Goal: Transaction & Acquisition: Obtain resource

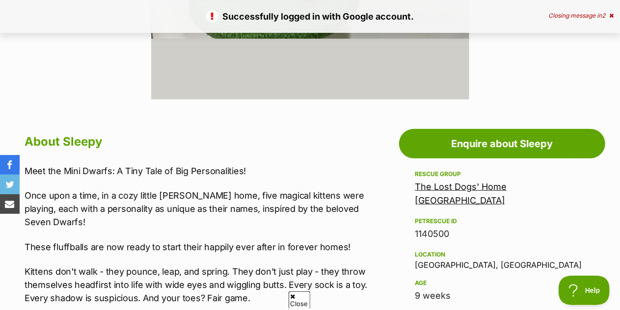
scroll to position [423, 0]
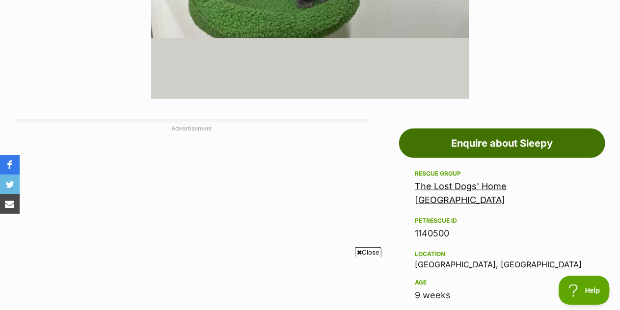
click at [473, 142] on link "Enquire about Sleepy" at bounding box center [502, 143] width 206 height 29
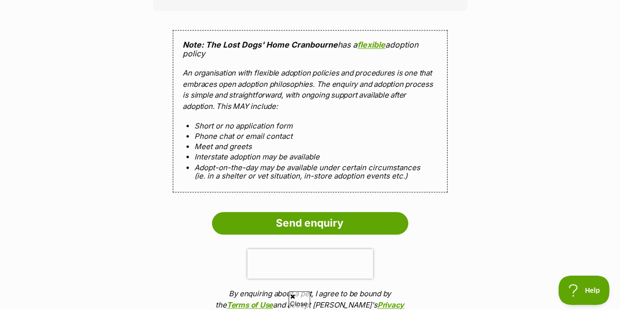
scroll to position [928, 0]
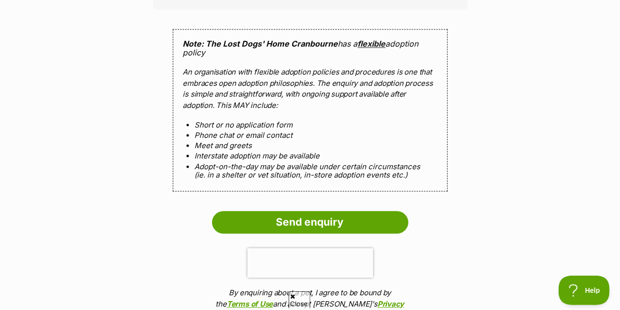
click at [372, 43] on link "flexible" at bounding box center [372, 44] width 28 height 10
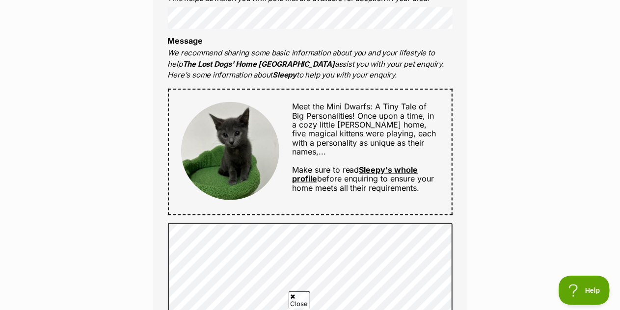
scroll to position [461, 0]
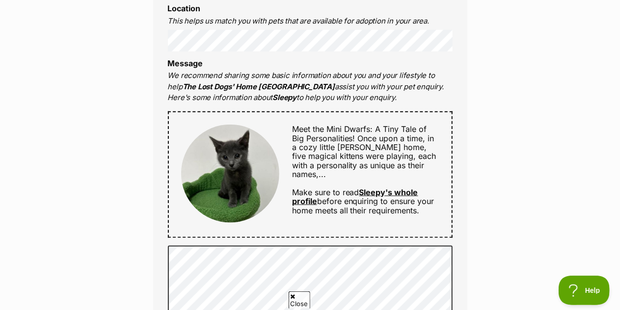
click at [390, 139] on span "Once upon a time, in a cozy little foster home, five magical kittens were playi…" at bounding box center [364, 157] width 144 height 46
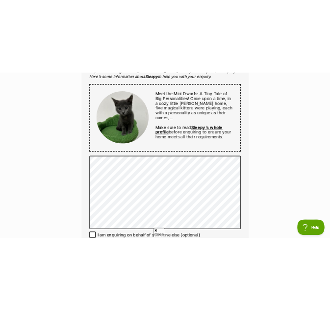
scroll to position [559, 0]
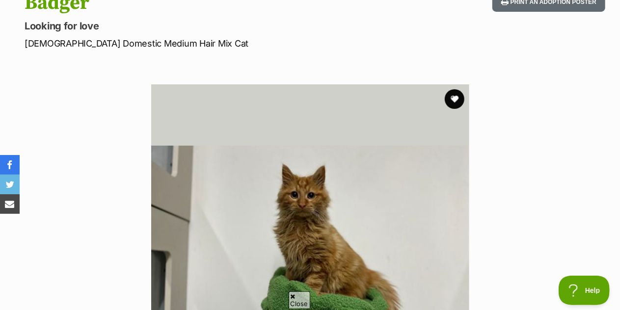
scroll to position [96, 0]
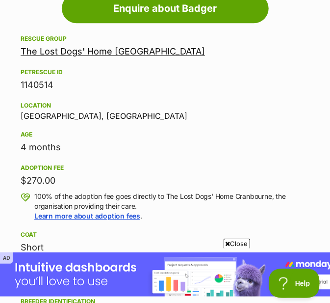
scroll to position [741, 0]
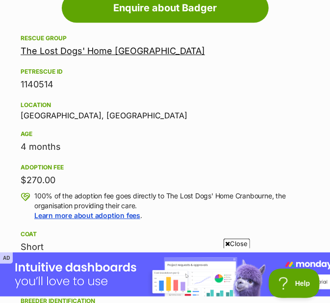
drag, startPoint x: 22, startPoint y: 135, endPoint x: 80, endPoint y: 174, distance: 70.0
click at [80, 174] on div "Rescue group The Lost Dogs' Home Cranbourne PetRescue ID 1140514 Location Cranb…" at bounding box center [165, 226] width 289 height 388
copy div "Age 4 months Adoption fee $270.00"
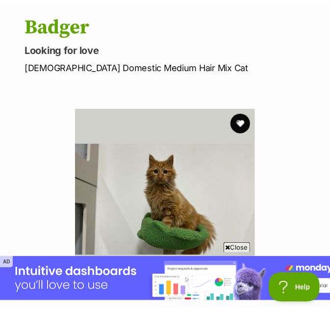
scroll to position [95, 0]
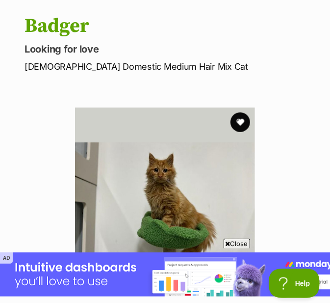
click at [62, 63] on p "Male Domestic Medium Hair Mix Cat" at bounding box center [170, 66] width 291 height 13
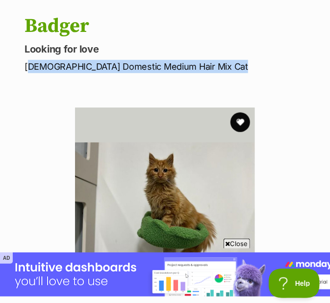
copy div "Male Domestic Medium Hair Mix Cat"
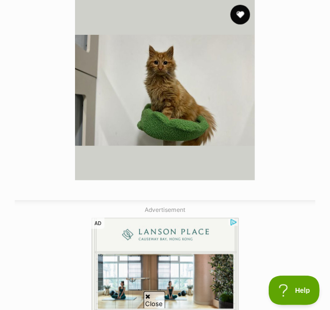
scroll to position [0, 0]
click at [119, 112] on img at bounding box center [165, 90] width 181 height 181
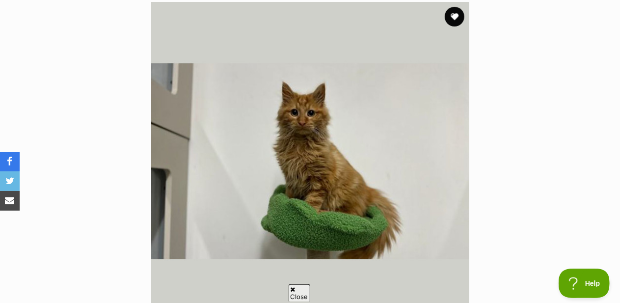
click at [303, 291] on span "Close" at bounding box center [300, 292] width 22 height 17
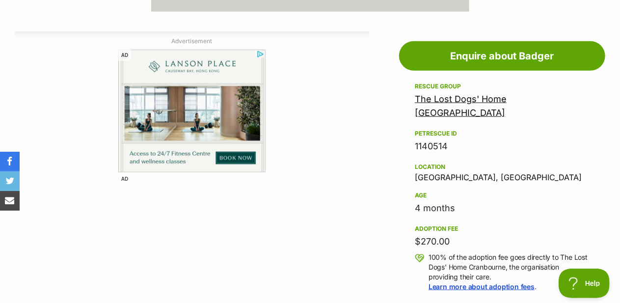
click at [330, 103] on link "The Lost Dogs' Home Cranbourne" at bounding box center [461, 106] width 92 height 24
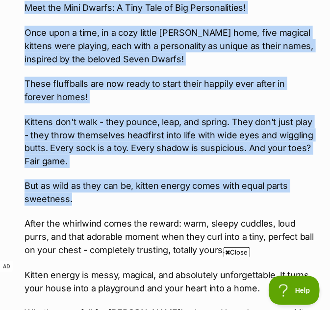
scroll to position [1015, 0]
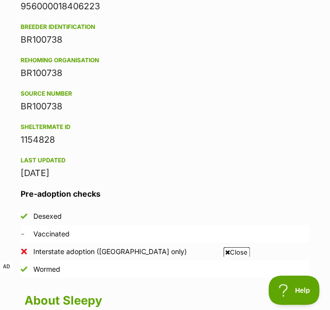
drag, startPoint x: 24, startPoint y: 78, endPoint x: 232, endPoint y: 203, distance: 242.9
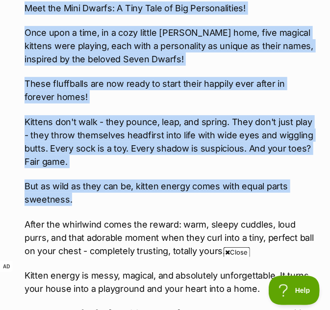
click at [232, 203] on p "But as wild as they can be, kitten energy comes with equal parts sweetness." at bounding box center [170, 193] width 291 height 27
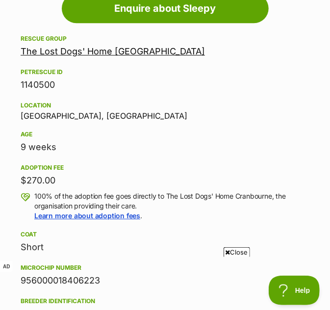
scroll to position [740, 0]
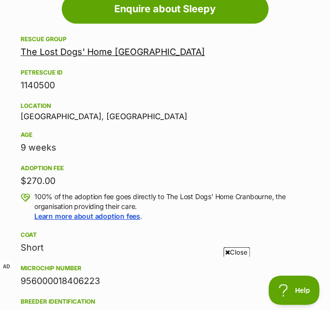
drag, startPoint x: 22, startPoint y: 139, endPoint x: 76, endPoint y: 177, distance: 66.6
click at [76, 177] on div "Rescue group The Lost Dogs' Home Cranbourne PetRescue ID 1140500 Location Cranb…" at bounding box center [165, 243] width 289 height 421
copy div "9 weeks Adoption fee $270.00"
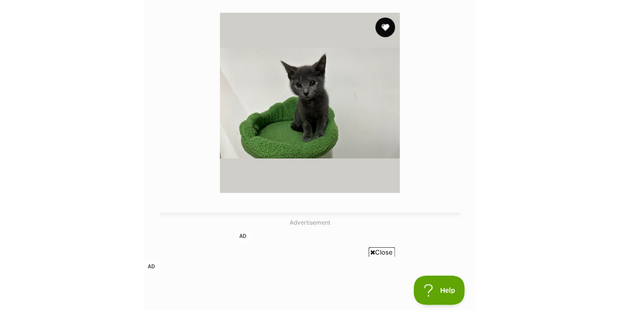
scroll to position [0, 0]
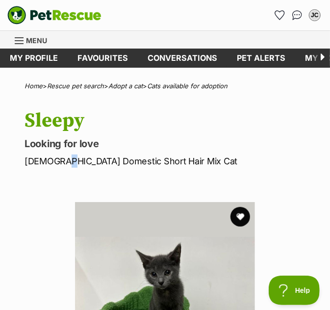
drag, startPoint x: 58, startPoint y: 162, endPoint x: 63, endPoint y: 163, distance: 4.9
click at [63, 163] on p "[DEMOGRAPHIC_DATA] Domestic Short Hair Mix Cat" at bounding box center [170, 161] width 291 height 13
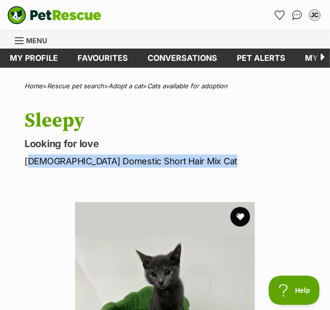
click at [63, 163] on p "Female Domestic Short Hair Mix Cat" at bounding box center [170, 161] width 291 height 13
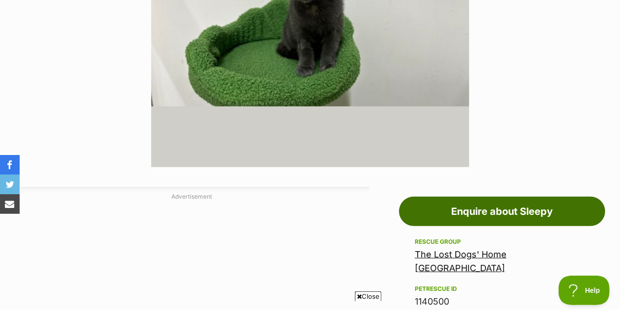
scroll to position [354, 0]
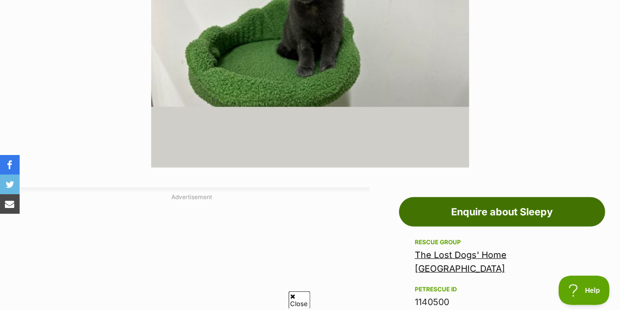
click at [330, 211] on link "Enquire about Sleepy" at bounding box center [502, 211] width 206 height 29
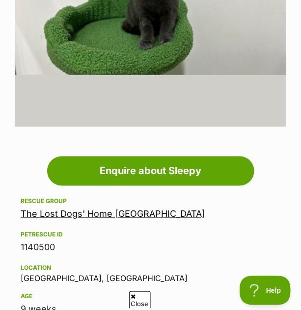
scroll to position [349, 0]
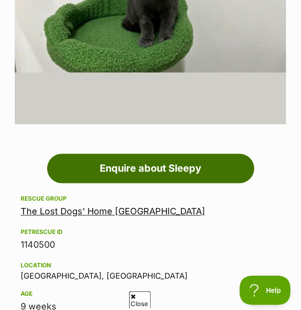
click at [152, 171] on link "Enquire about Sleepy" at bounding box center [150, 168] width 207 height 29
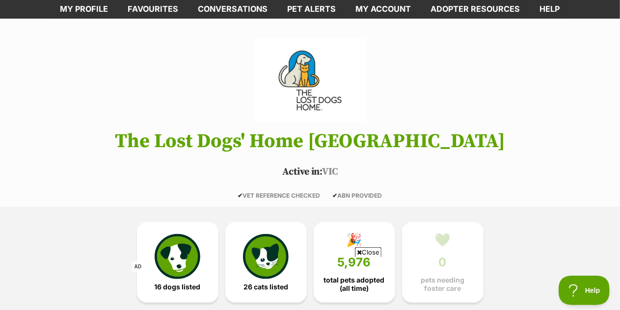
scroll to position [51, 0]
click at [173, 143] on h1 "The Lost Dogs' Home [GEOGRAPHIC_DATA]" at bounding box center [310, 142] width 620 height 22
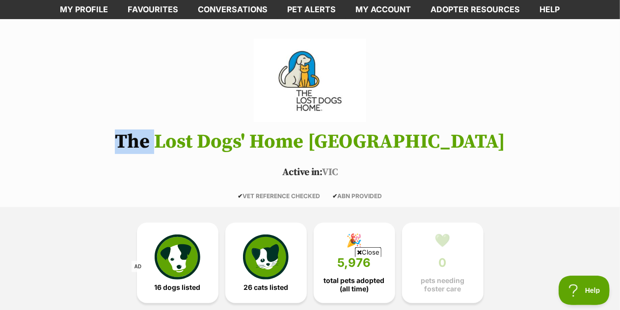
click at [173, 143] on h1 "The Lost Dogs' Home [GEOGRAPHIC_DATA]" at bounding box center [310, 142] width 620 height 22
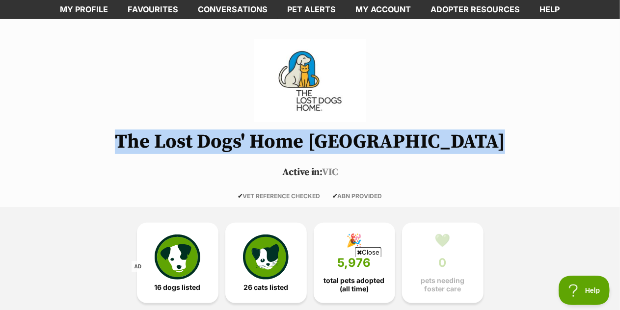
click at [173, 143] on h1 "The Lost Dogs' Home [GEOGRAPHIC_DATA]" at bounding box center [310, 142] width 620 height 22
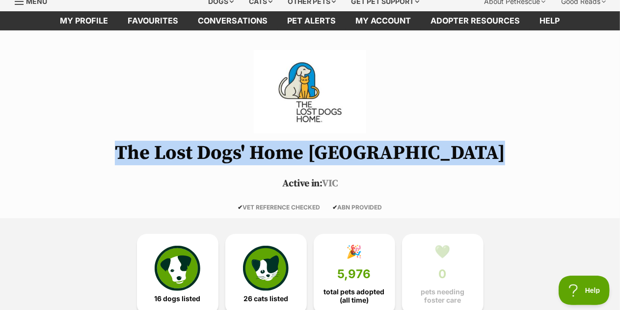
scroll to position [42, 0]
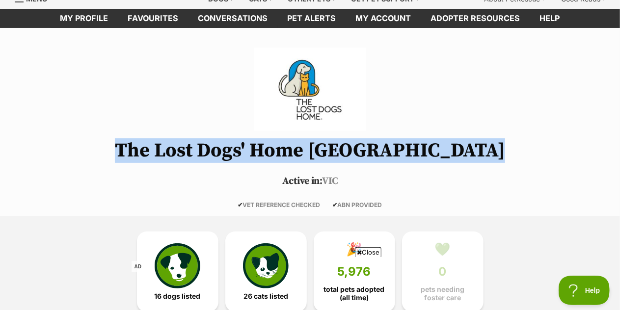
copy header "The Lost Dogs' Home [GEOGRAPHIC_DATA]"
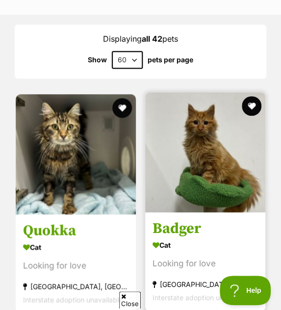
scroll to position [942, 0]
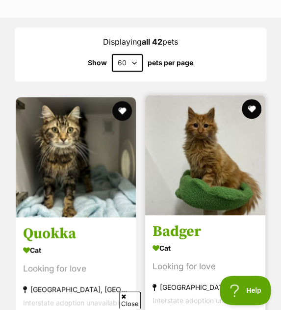
click at [191, 160] on img at bounding box center [205, 155] width 120 height 120
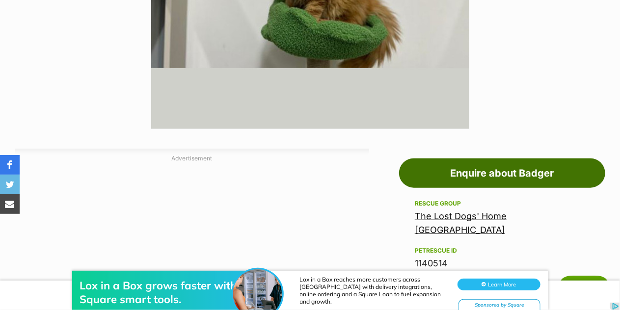
scroll to position [472, 0]
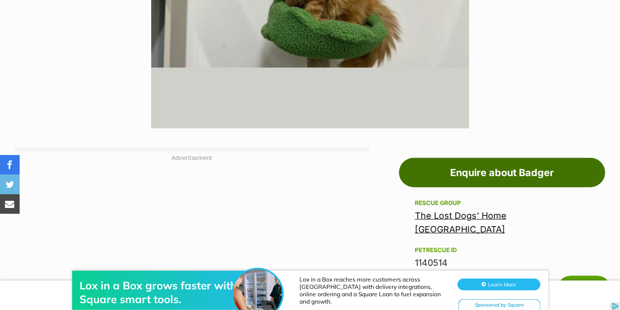
click at [281, 175] on link "Enquire about Badger" at bounding box center [502, 172] width 206 height 29
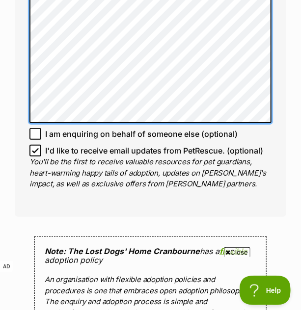
scroll to position [853, 0]
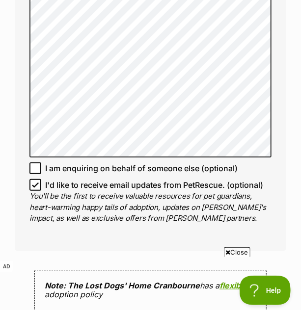
click at [34, 165] on icon at bounding box center [35, 168] width 7 height 7
click at [34, 163] on input "I am enquiring on behalf of someone else (optional)" at bounding box center [35, 169] width 12 height 12
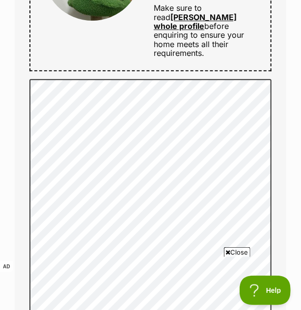
scroll to position [852, 0]
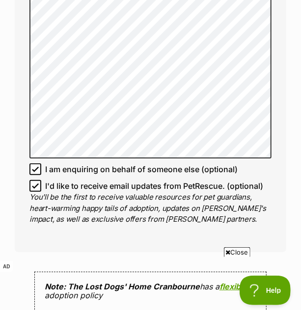
click at [36, 167] on icon at bounding box center [35, 169] width 6 height 4
click at [36, 163] on input "I am enquiring on behalf of someone else (optional)" at bounding box center [35, 169] width 12 height 12
checkbox input "false"
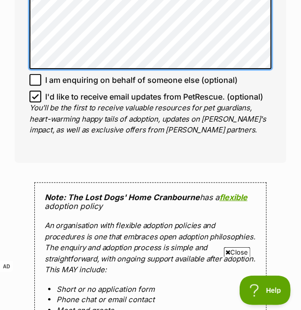
scroll to position [1173, 0]
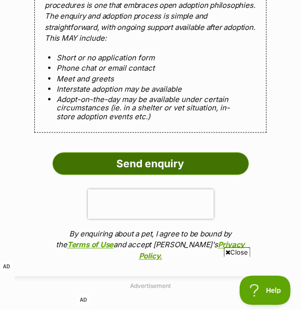
click at [149, 153] on input "Send enquiry" at bounding box center [151, 164] width 196 height 23
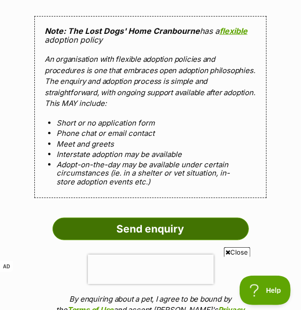
scroll to position [1108, 0]
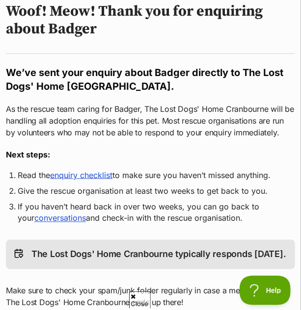
scroll to position [233, 0]
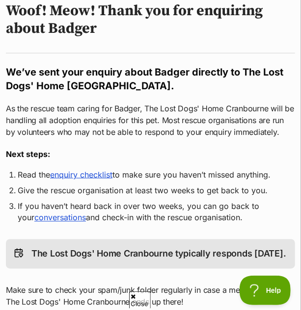
click at [103, 176] on link "enquiry checklist" at bounding box center [81, 175] width 62 height 10
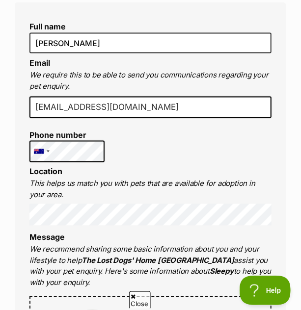
scroll to position [0, 5]
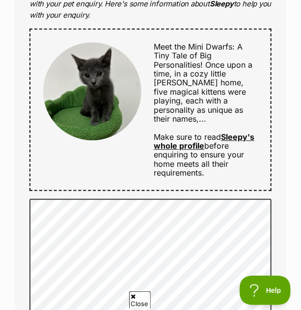
scroll to position [348, 0]
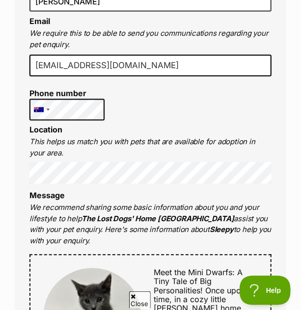
click at [110, 126] on li "Location This helps us match you with pets that are available for adoption in y…" at bounding box center [150, 155] width 242 height 58
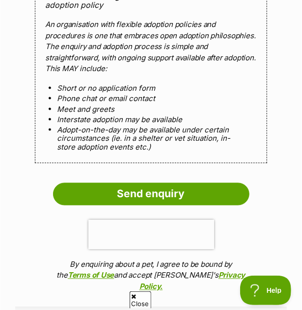
scroll to position [1180, 0]
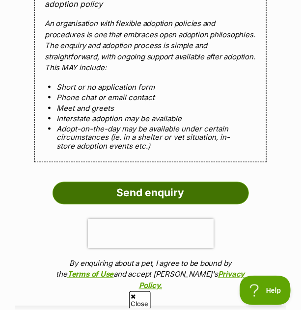
click at [148, 182] on input "Send enquiry" at bounding box center [151, 193] width 196 height 23
click at [217, 182] on input "Send enquiry" at bounding box center [151, 193] width 196 height 23
click at [222, 182] on input "Send enquiry" at bounding box center [151, 193] width 196 height 23
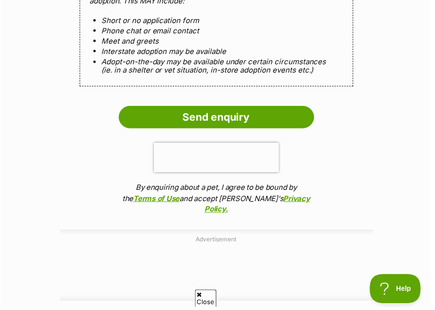
scroll to position [1122, 0]
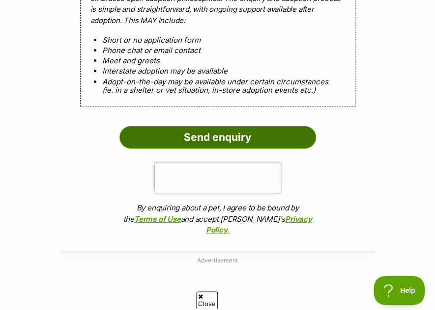
click at [243, 137] on input "Send enquiry" at bounding box center [217, 137] width 196 height 23
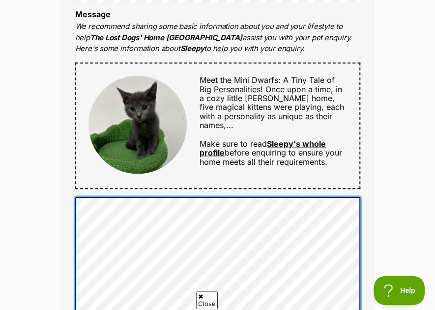
scroll to position [469, 0]
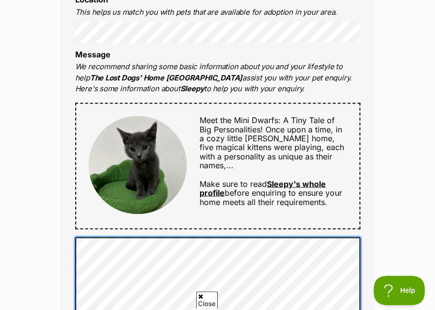
click at [77, 64] on div "Full name Justine Chong Email We require this to be able to send you communicat…" at bounding box center [217, 209] width 314 height 736
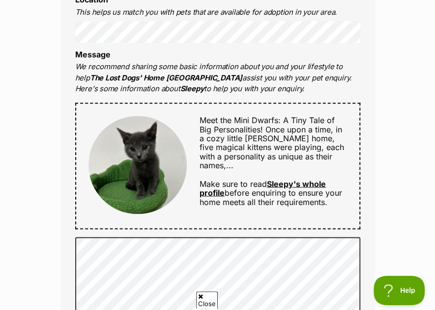
click at [158, 172] on img at bounding box center [137, 165] width 98 height 98
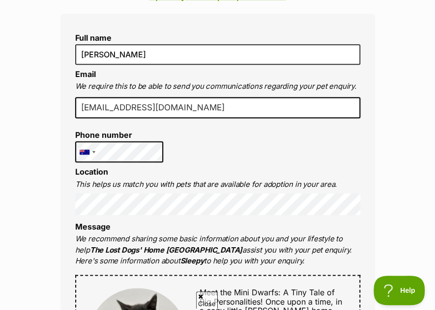
scroll to position [233, 0]
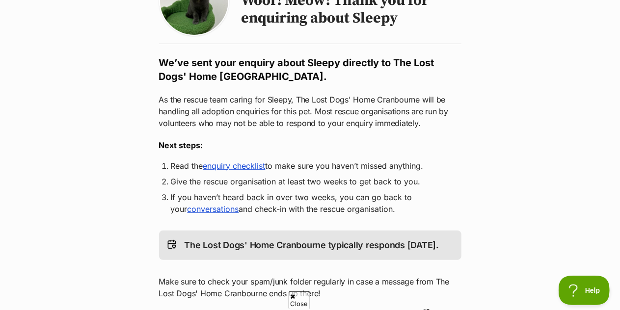
scroll to position [126, 0]
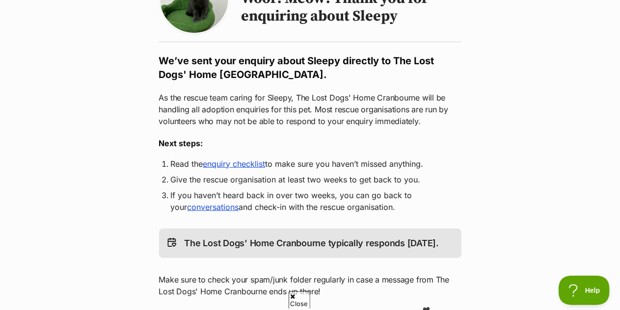
click at [231, 160] on link "enquiry checklist" at bounding box center [234, 164] width 62 height 10
